Goal: Information Seeking & Learning: Learn about a topic

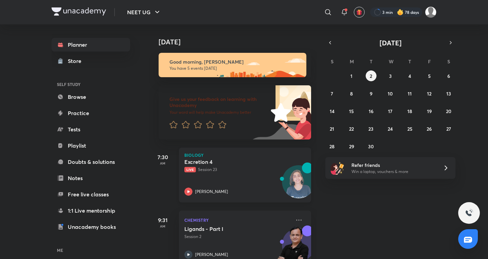
click at [198, 172] on p "Live Session 23" at bounding box center [237, 170] width 106 height 6
click at [295, 219] on icon at bounding box center [299, 220] width 8 height 8
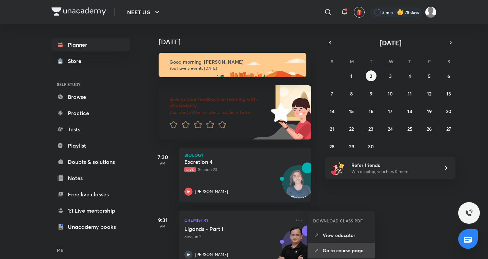
click at [336, 252] on p "Go to course page" at bounding box center [346, 250] width 47 height 7
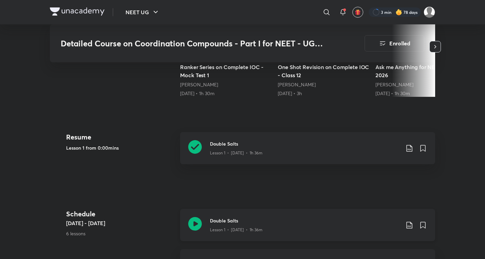
scroll to position [219, 0]
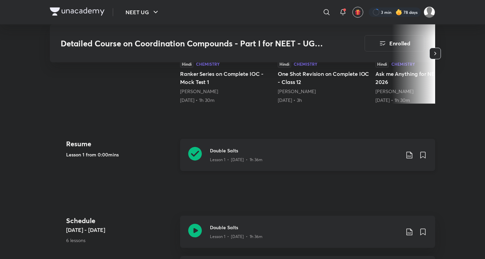
click at [230, 166] on div "Double Salts Lesson 1 • Aug 30 • 1h 36m" at bounding box center [307, 155] width 255 height 32
